Goal: Find specific page/section

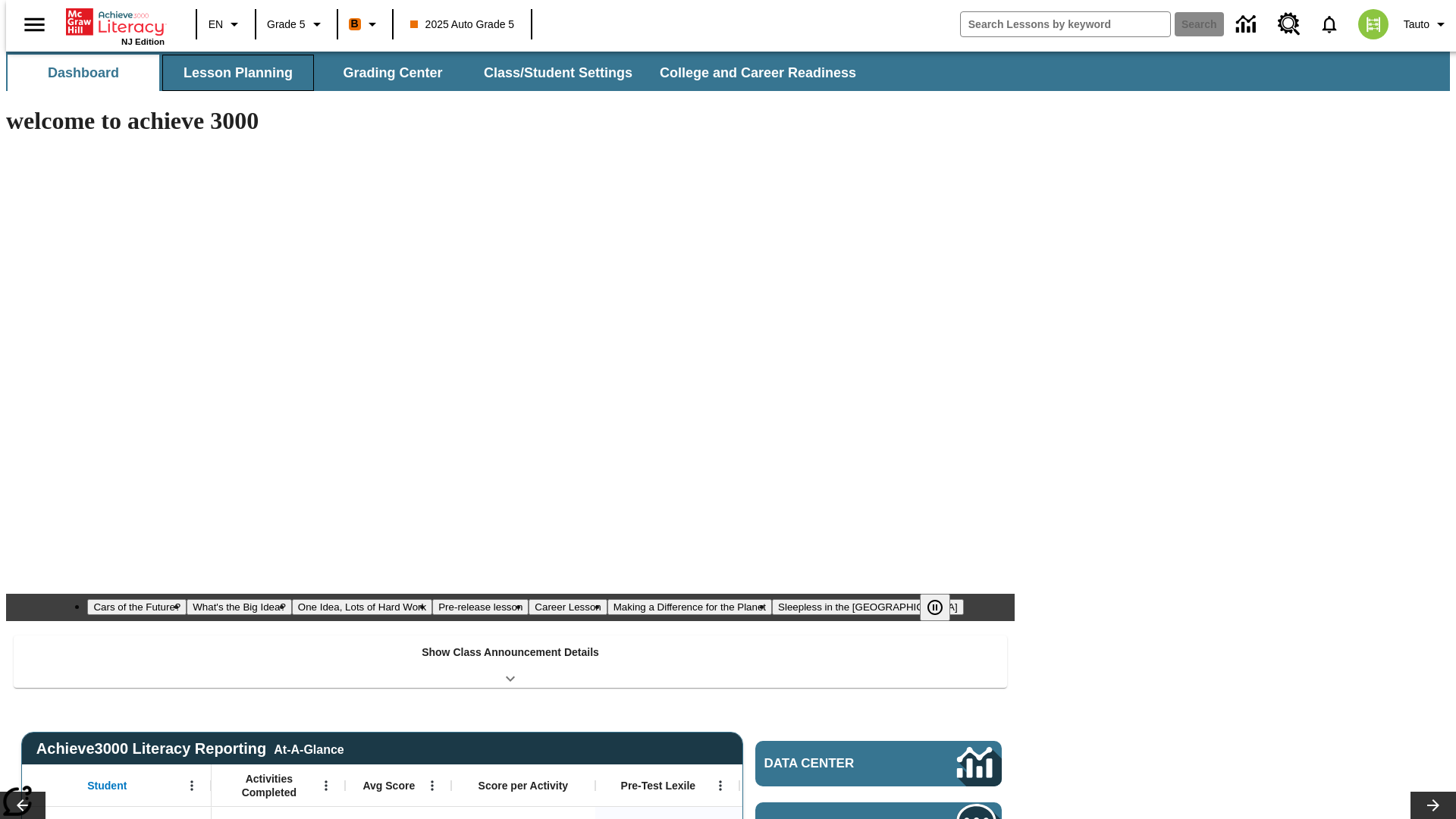
click at [232, 73] on button "Lesson Planning" at bounding box center [237, 73] width 152 height 36
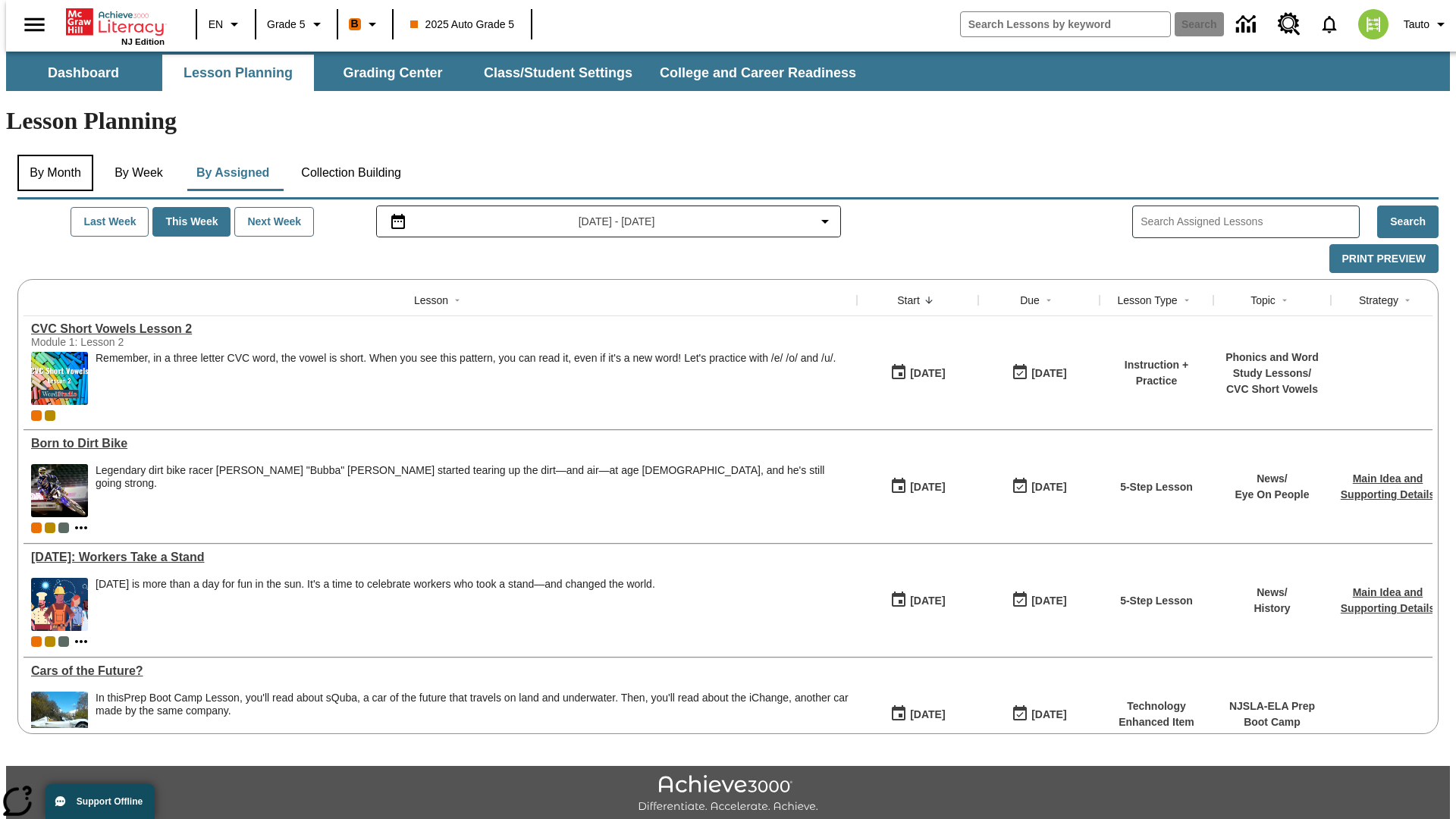
click at [51, 155] on button "By Month" at bounding box center [55, 173] width 76 height 36
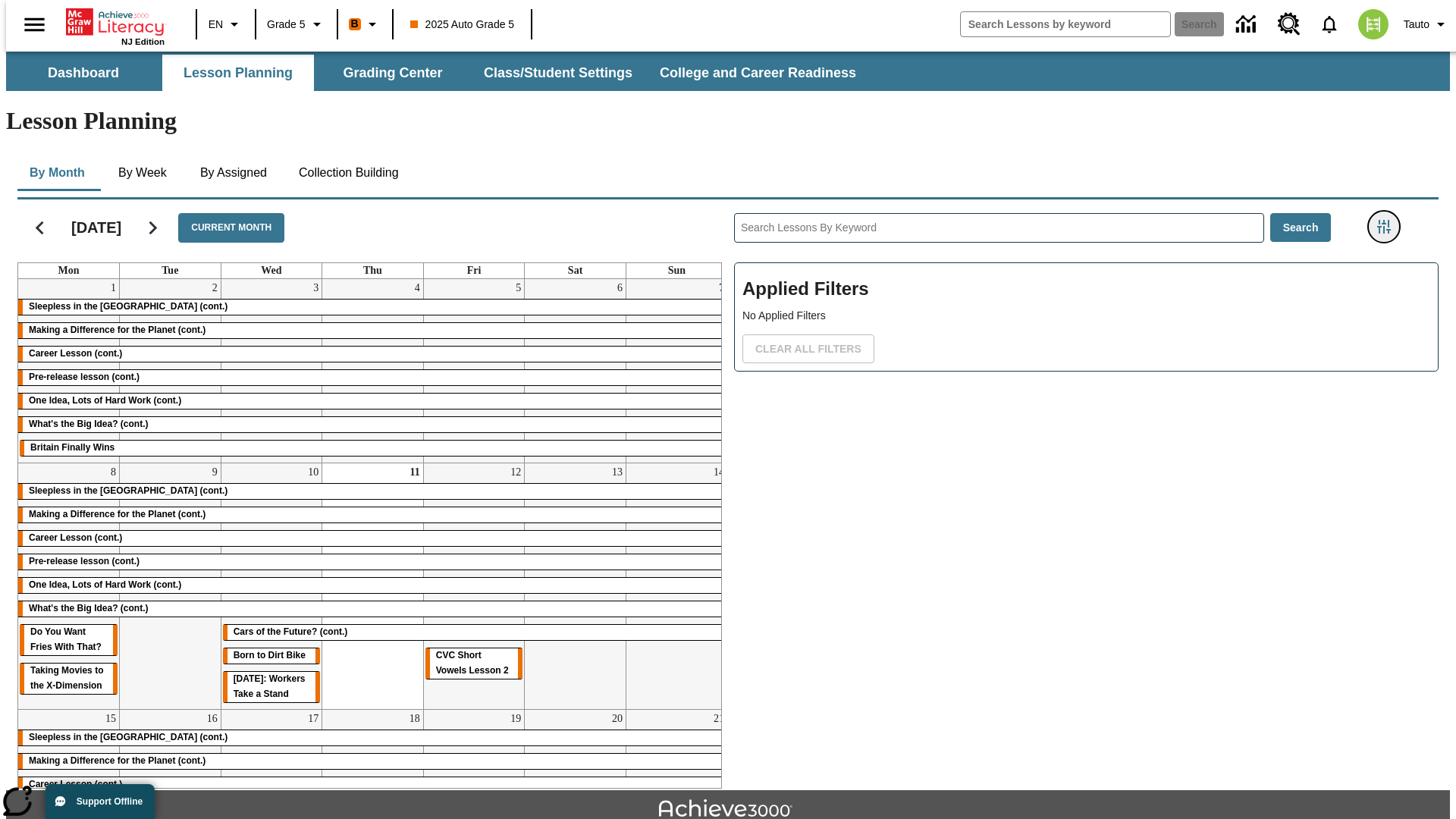
click at [1388, 220] on icon "Filters Side menu" at bounding box center [1384, 227] width 14 height 14
